Goal: Task Accomplishment & Management: Manage account settings

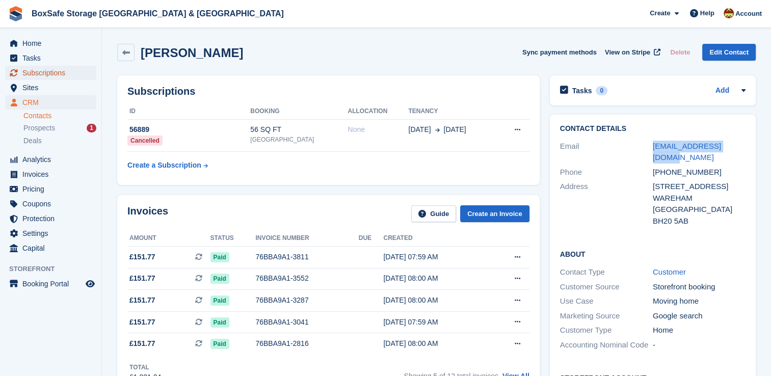
click at [54, 70] on span "Subscriptions" at bounding box center [52, 73] width 61 height 14
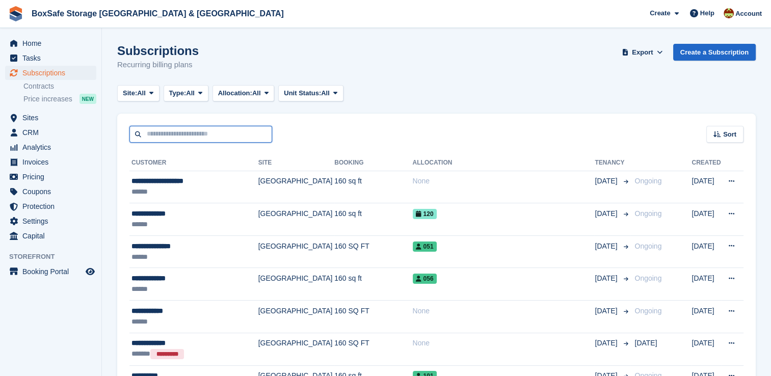
click at [172, 136] on input "text" at bounding box center [200, 134] width 143 height 17
type input "***"
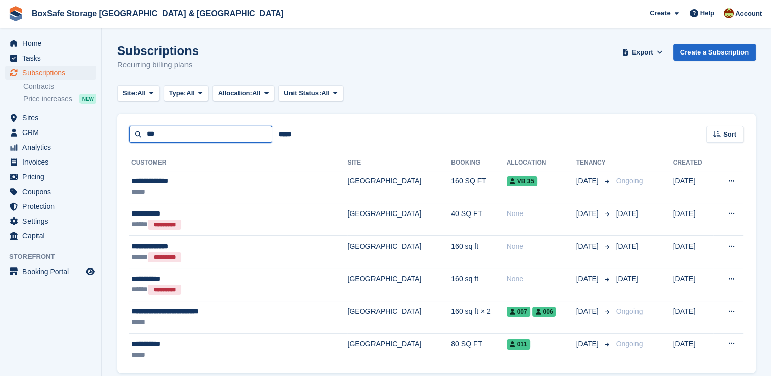
drag, startPoint x: 205, startPoint y: 136, endPoint x: 97, endPoint y: 131, distance: 108.1
click at [97, 131] on div "Home Tasks Subscriptions Subscriptions Subscriptions Contracts Price increases …" at bounding box center [385, 208] width 771 height 416
click at [26, 54] on span "Tasks" at bounding box center [52, 58] width 61 height 14
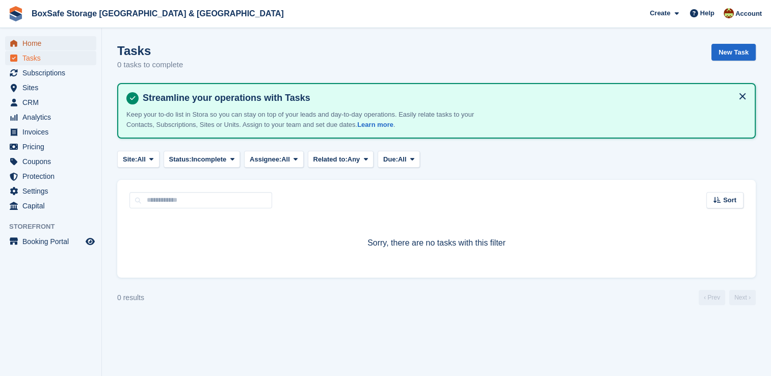
click at [50, 48] on span "Home" at bounding box center [52, 43] width 61 height 14
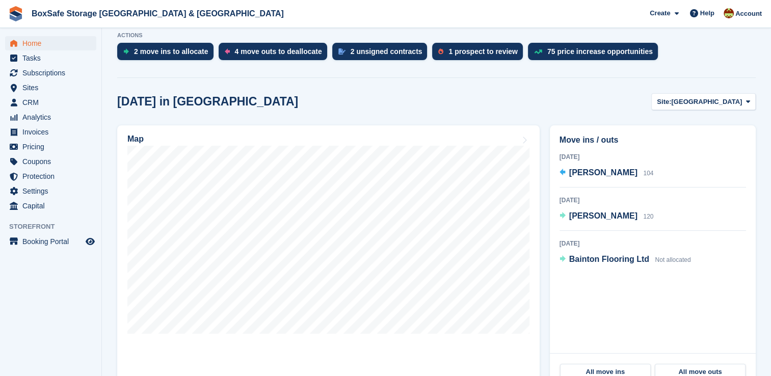
scroll to position [218, 0]
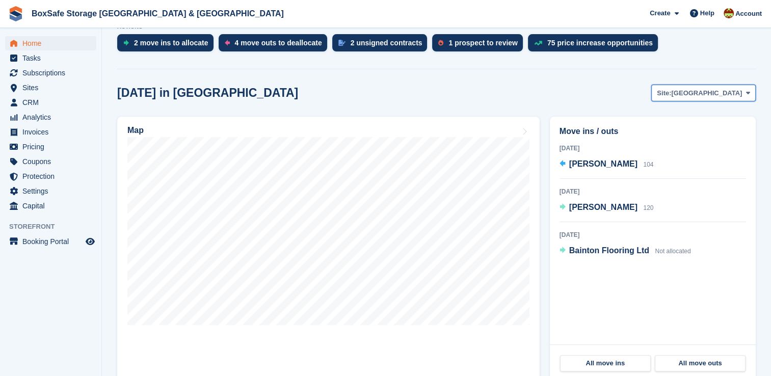
click at [737, 92] on span "[GEOGRAPHIC_DATA]" at bounding box center [706, 93] width 71 height 10
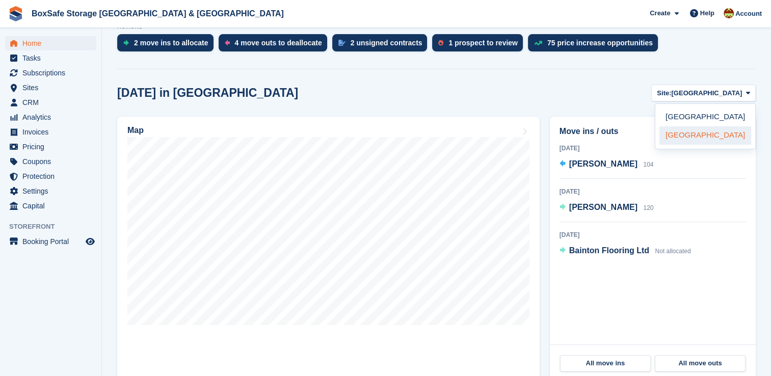
click at [698, 138] on link "[GEOGRAPHIC_DATA]" at bounding box center [705, 135] width 92 height 18
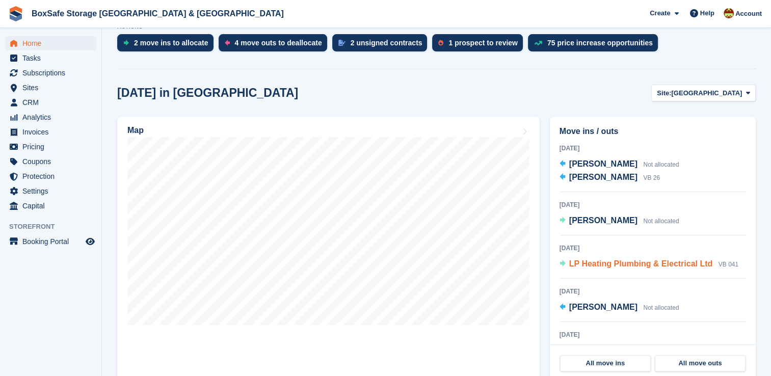
click at [611, 265] on span "LP Heating Plumbing & Electrical Ltd" at bounding box center [641, 263] width 144 height 9
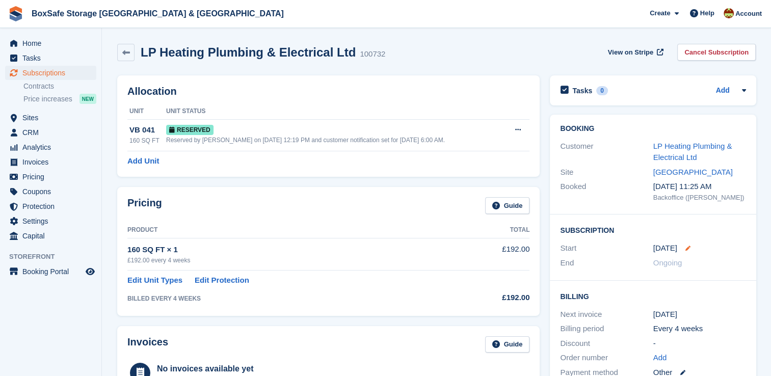
click at [685, 247] on icon at bounding box center [687, 247] width 5 height 5
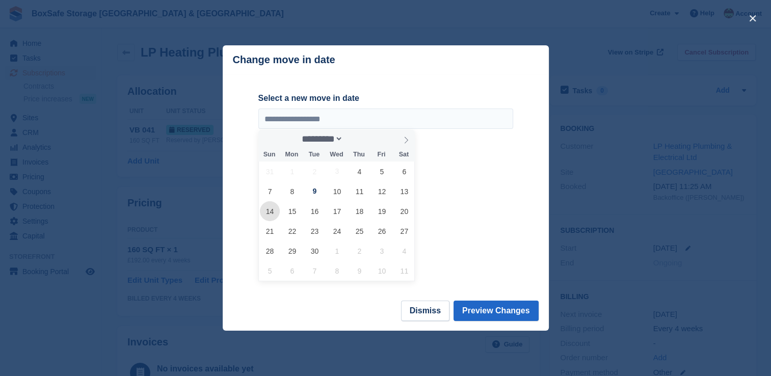
click at [265, 214] on span "14" at bounding box center [270, 211] width 20 height 20
click at [267, 194] on span "7" at bounding box center [270, 191] width 20 height 20
click at [299, 188] on span "8" at bounding box center [292, 191] width 20 height 20
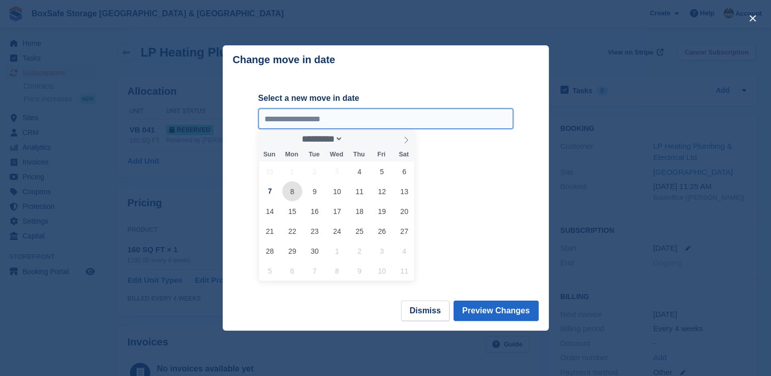
type input "**********"
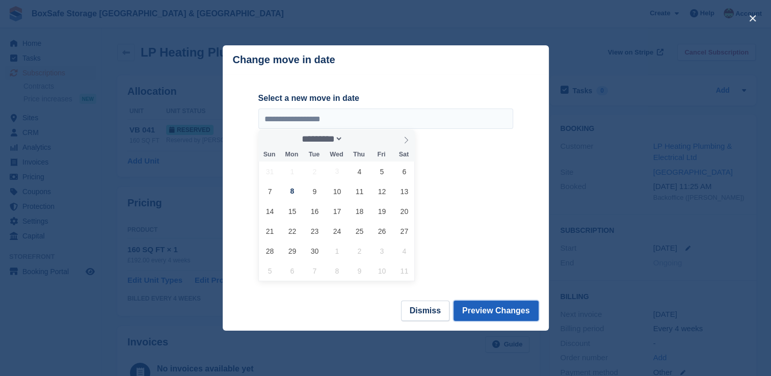
click at [519, 310] on button "Preview Changes" at bounding box center [495, 310] width 85 height 20
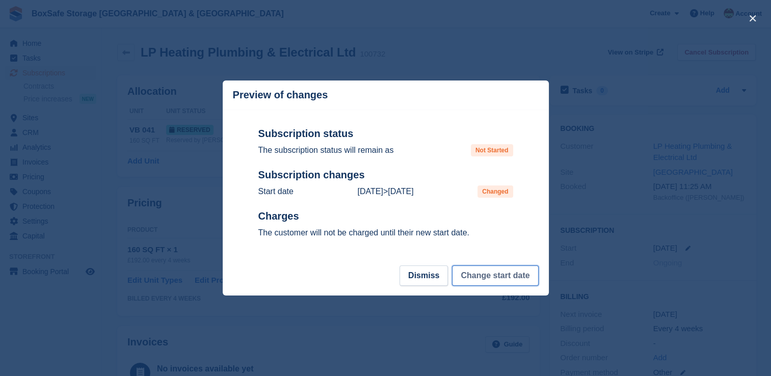
click at [501, 271] on button "Change start date" at bounding box center [495, 275] width 86 height 20
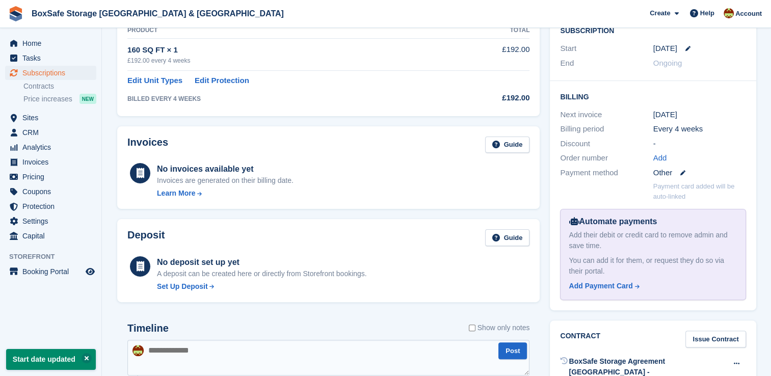
scroll to position [274, 0]
